Goal: Task Accomplishment & Management: Manage account settings

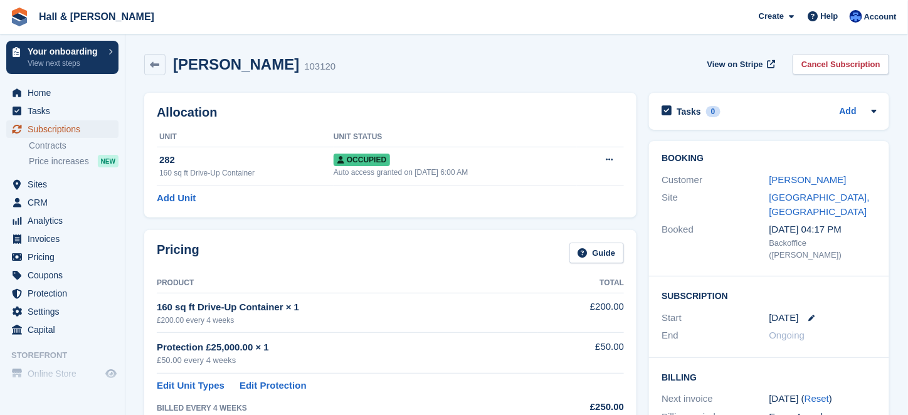
click at [40, 128] on span "Subscriptions" at bounding box center [65, 129] width 75 height 18
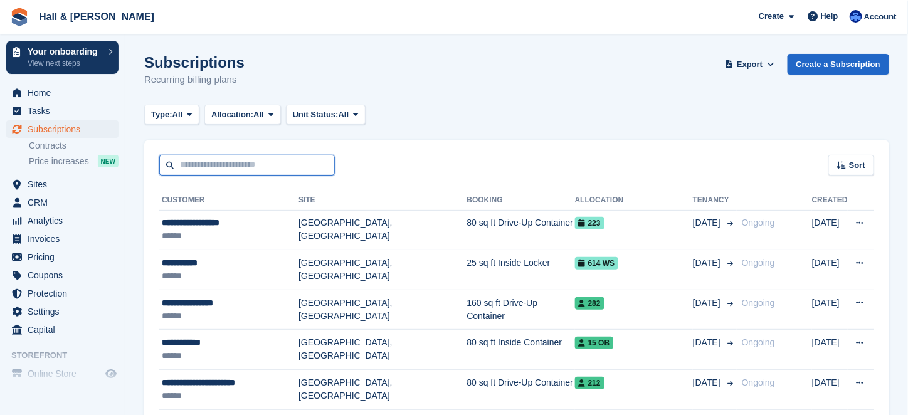
click at [176, 161] on input "text" at bounding box center [247, 165] width 176 height 21
type input "*******"
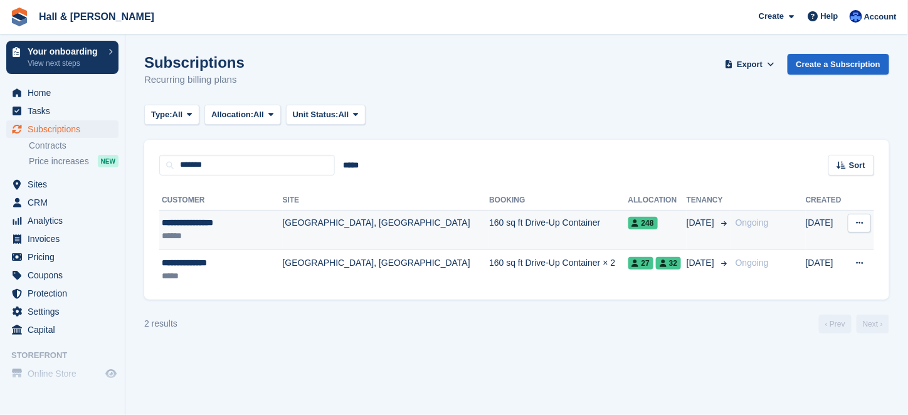
click at [191, 224] on div "**********" at bounding box center [217, 222] width 110 height 13
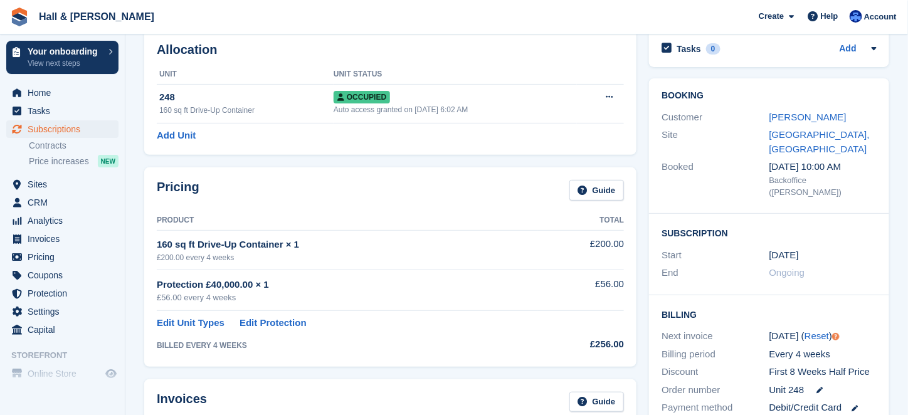
scroll to position [125, 0]
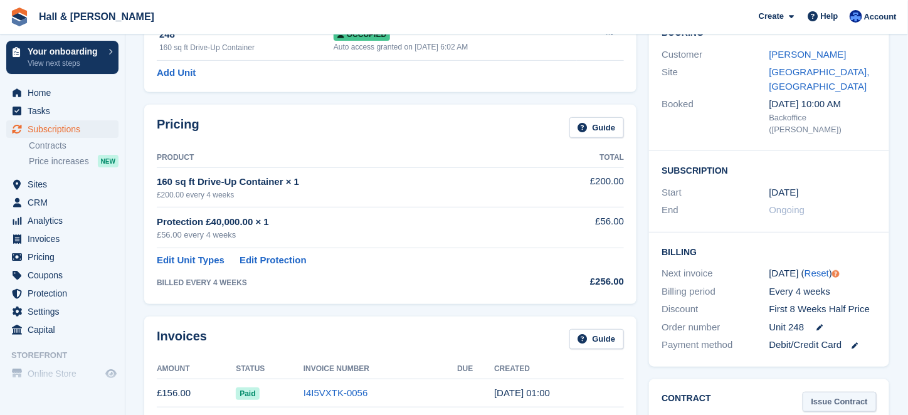
click at [829, 392] on link "Issue Contract" at bounding box center [839, 402] width 74 height 21
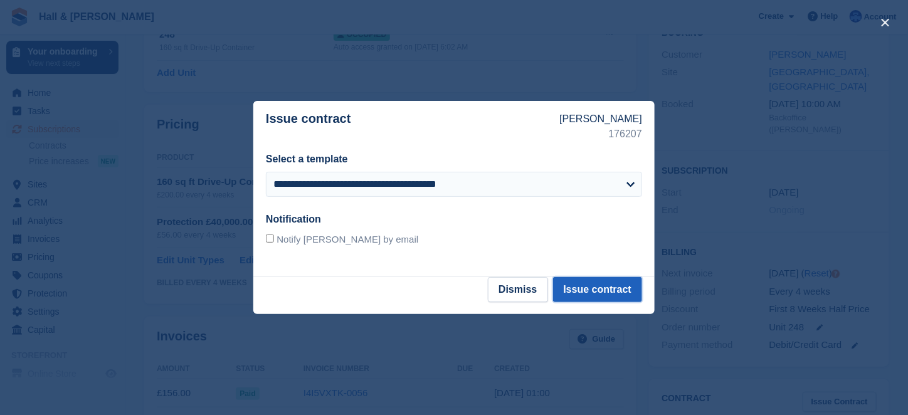
click at [593, 290] on button "Issue contract" at bounding box center [597, 289] width 89 height 25
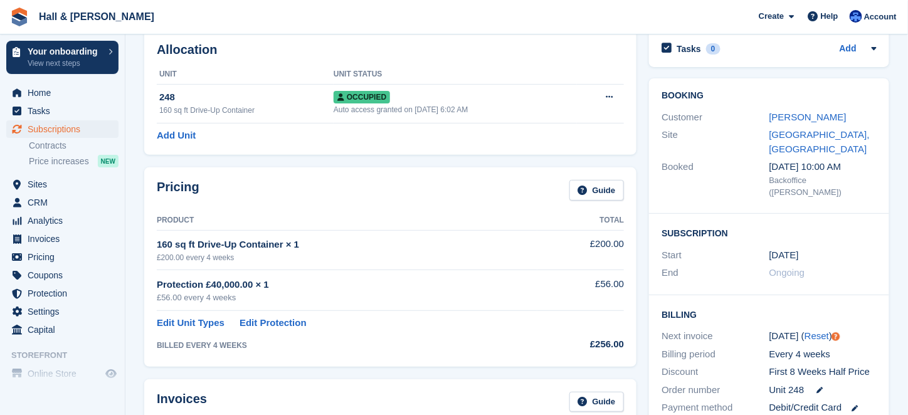
scroll to position [0, 0]
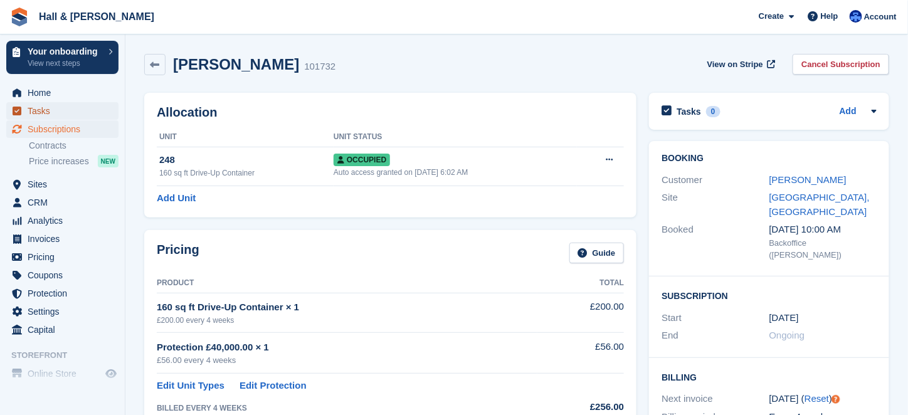
click at [41, 113] on span "Tasks" at bounding box center [65, 111] width 75 height 18
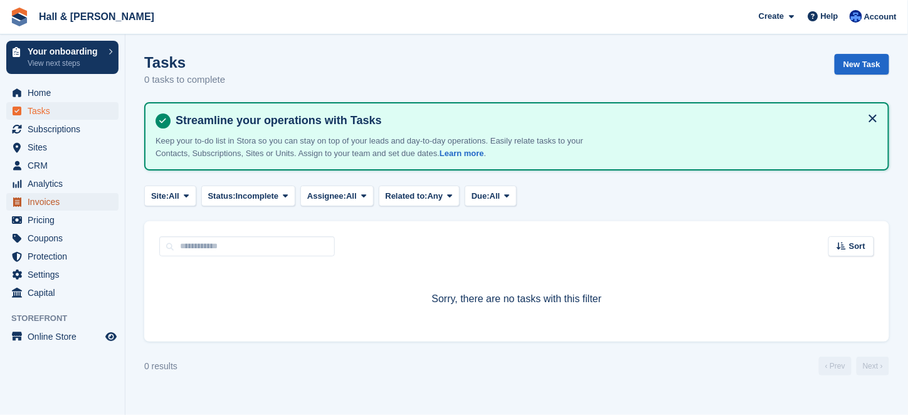
click at [52, 199] on span "Invoices" at bounding box center [65, 202] width 75 height 18
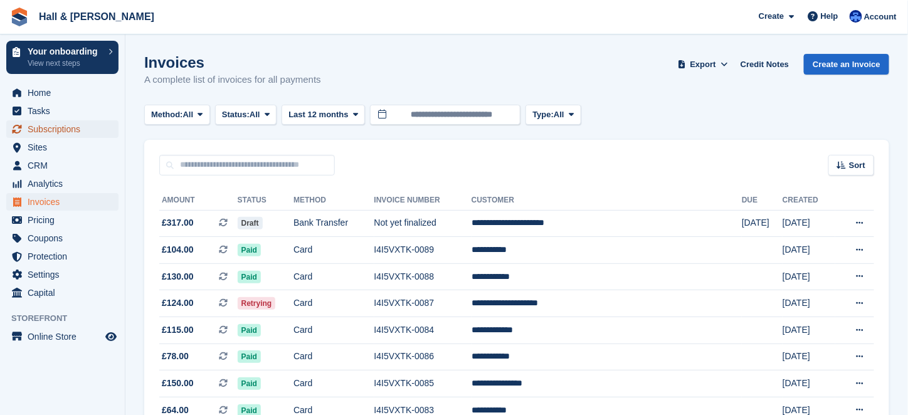
click at [46, 132] on span "Subscriptions" at bounding box center [65, 129] width 75 height 18
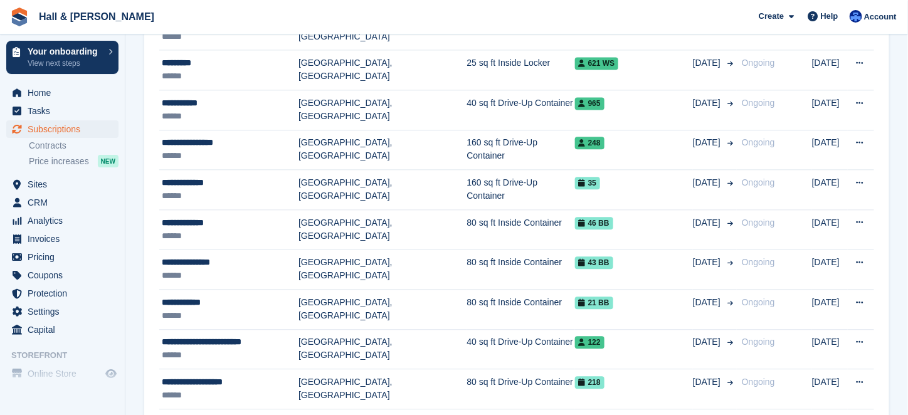
scroll to position [940, 0]
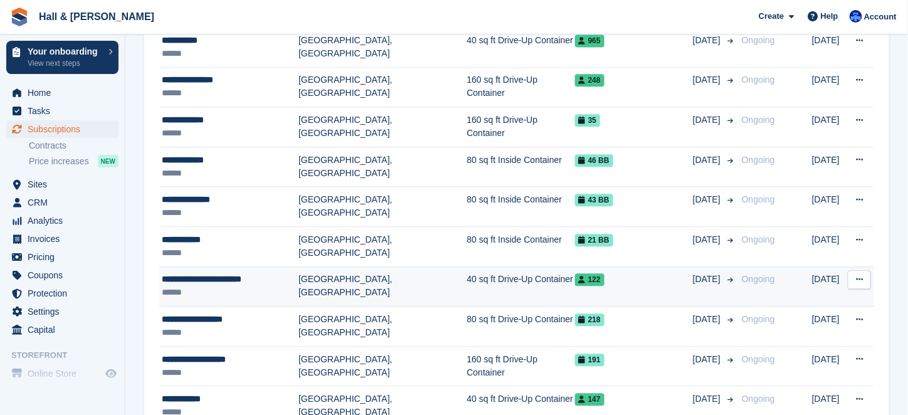
click at [855, 271] on button at bounding box center [859, 279] width 23 height 19
click at [789, 298] on p "View customer" at bounding box center [810, 304] width 109 height 16
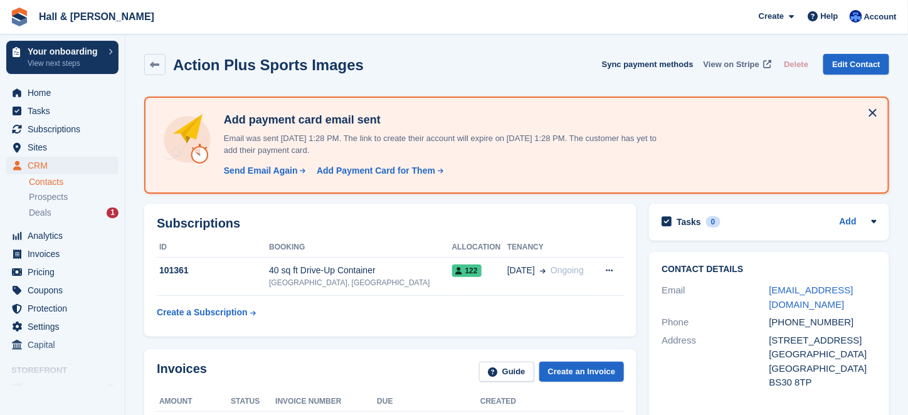
click at [725, 62] on span "View on Stripe" at bounding box center [731, 64] width 56 height 13
click at [39, 165] on span "CRM" at bounding box center [65, 166] width 75 height 18
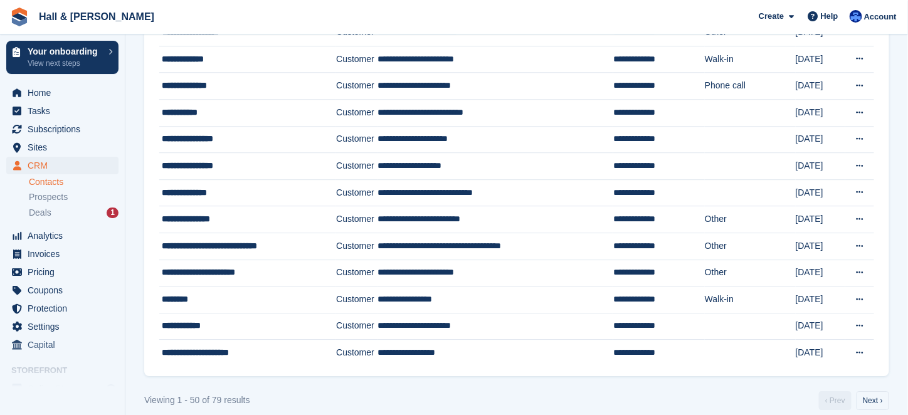
scroll to position [1068, 0]
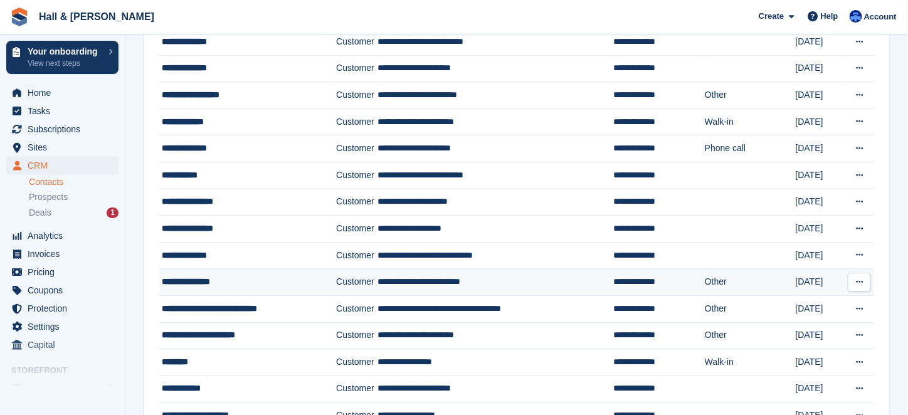
click at [216, 275] on div "**********" at bounding box center [242, 281] width 160 height 13
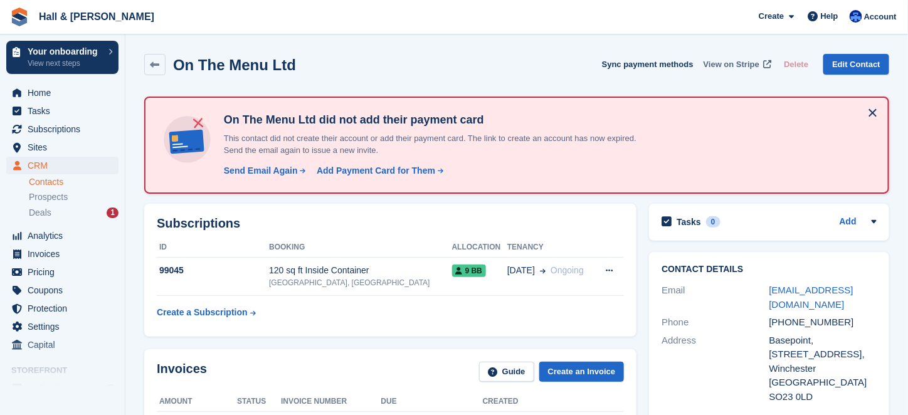
click at [723, 65] on span "View on Stripe" at bounding box center [731, 64] width 56 height 13
